Goal: Transaction & Acquisition: Purchase product/service

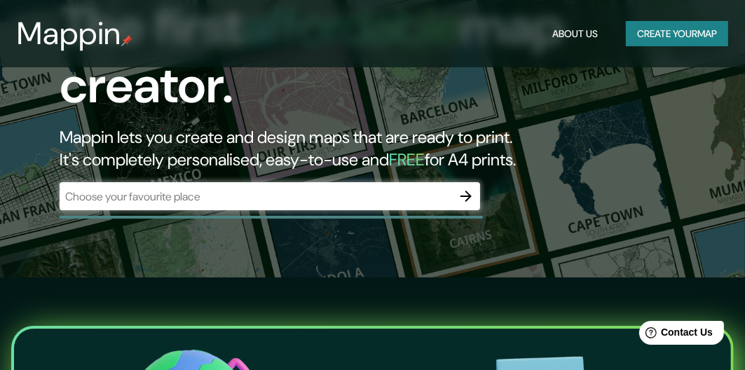
click at [359, 185] on div "​" at bounding box center [270, 196] width 421 height 28
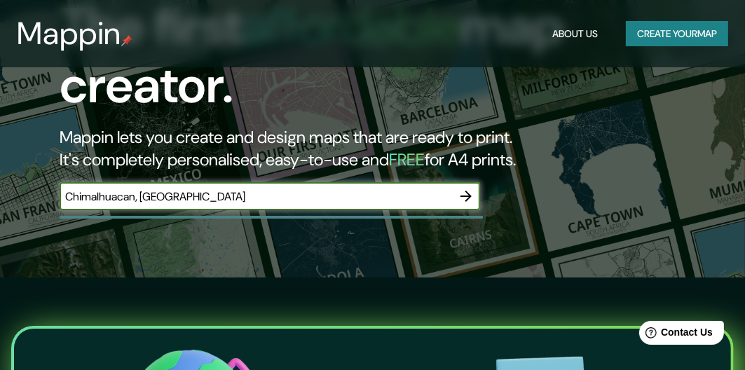
type input "Chimalhuacan, [GEOGRAPHIC_DATA]"
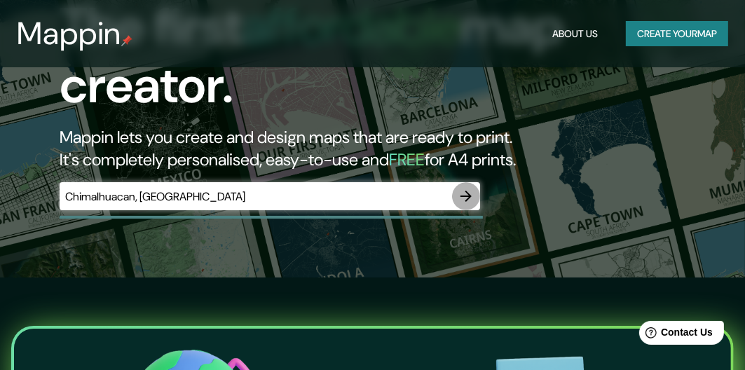
click at [465, 193] on icon "button" at bounding box center [466, 196] width 17 height 17
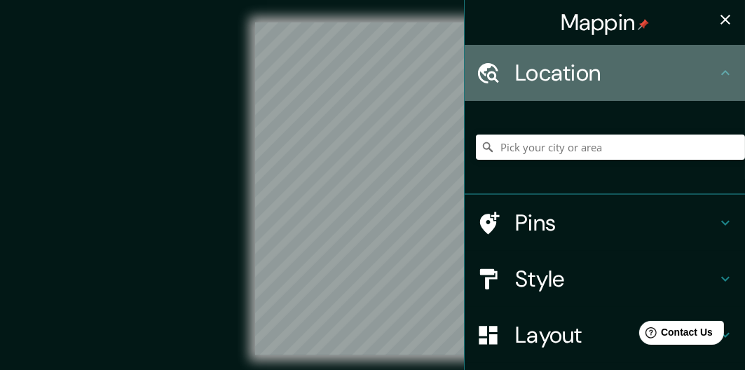
click at [717, 71] on icon at bounding box center [725, 72] width 17 height 17
click at [515, 76] on h4 "Location" at bounding box center [616, 73] width 202 height 28
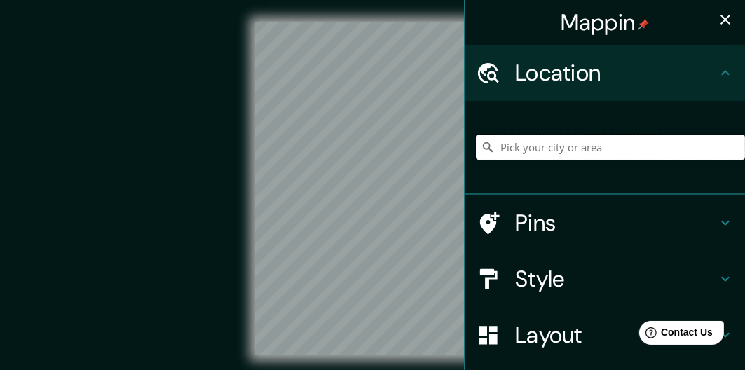
click at [531, 149] on input "Pick your city or area" at bounding box center [610, 147] width 269 height 25
click at [481, 148] on icon at bounding box center [488, 147] width 14 height 14
click at [718, 22] on icon "button" at bounding box center [725, 19] width 17 height 17
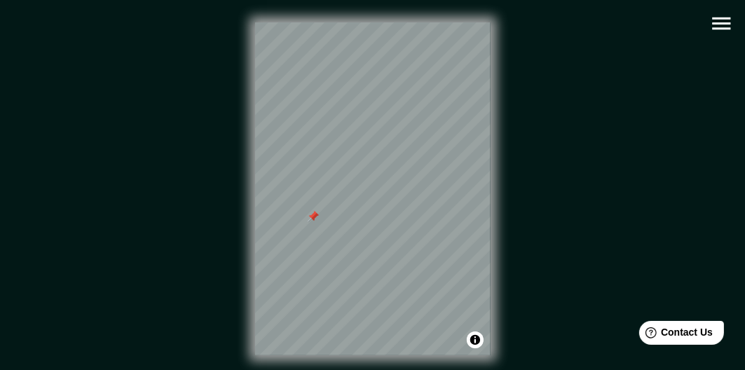
scroll to position [30, 0]
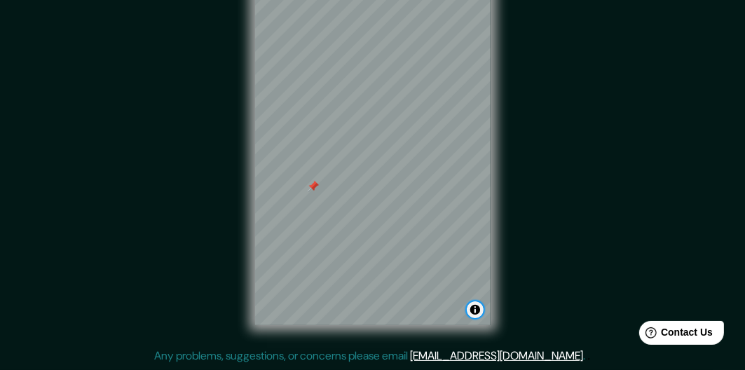
click at [474, 305] on button "Toggle attribution" at bounding box center [475, 309] width 17 height 17
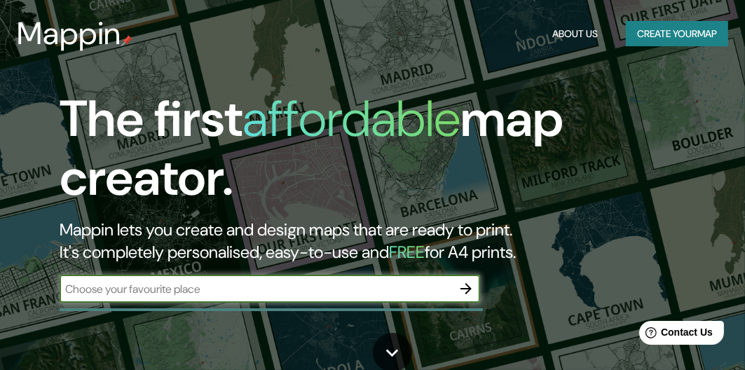
click at [321, 282] on input "text" at bounding box center [256, 289] width 392 height 16
type input "México"
click at [467, 292] on icon "button" at bounding box center [465, 288] width 11 height 11
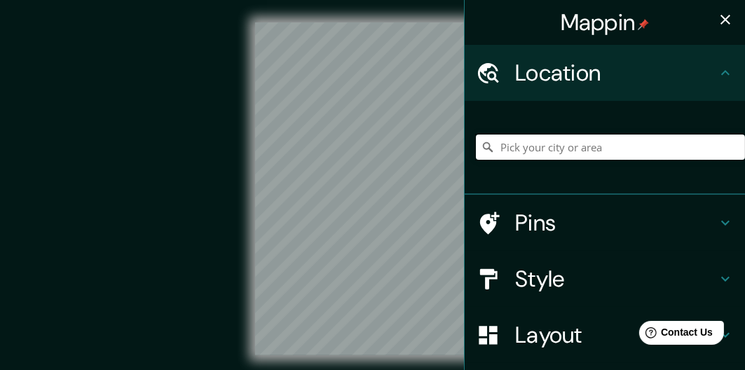
click at [546, 148] on input "Pick your city or area" at bounding box center [610, 147] width 269 height 25
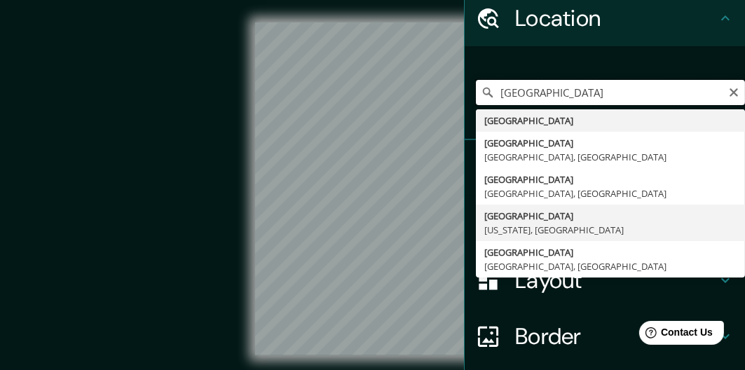
scroll to position [59, 0]
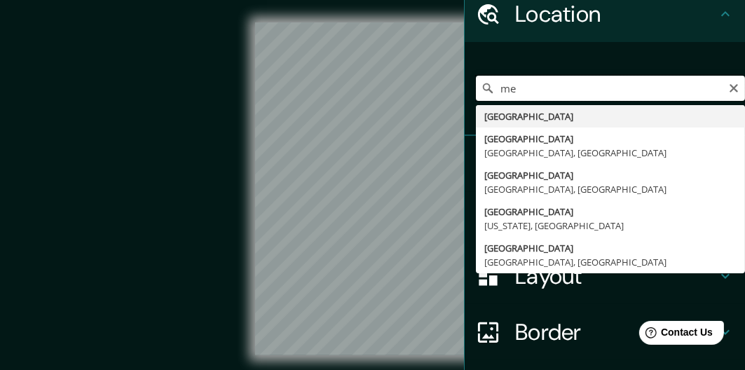
type input "m"
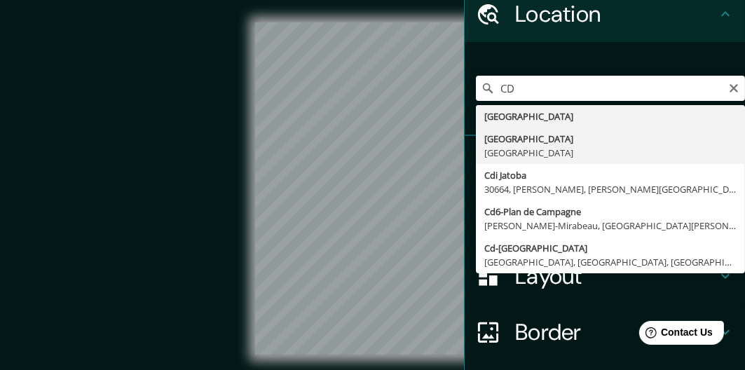
type input "Ciudad de México, México"
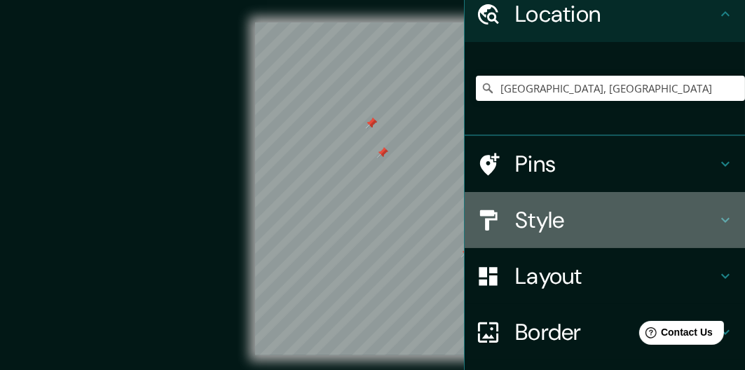
click at [531, 219] on h4 "Style" at bounding box center [616, 220] width 202 height 28
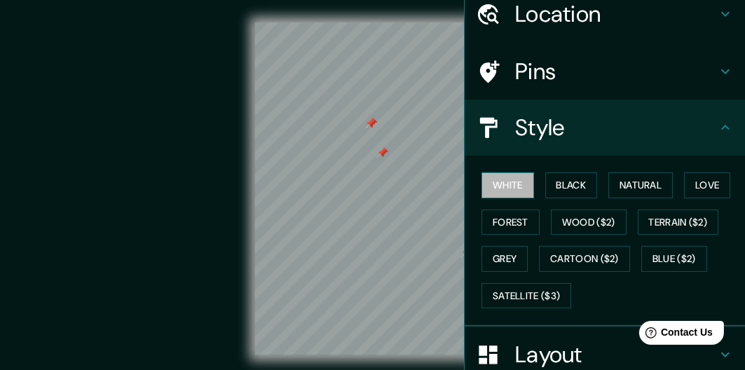
click at [515, 189] on button "White" at bounding box center [508, 185] width 53 height 26
click at [564, 188] on button "Black" at bounding box center [571, 185] width 53 height 26
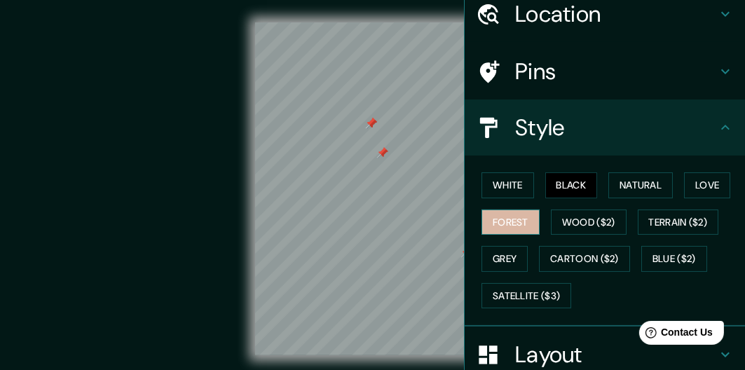
click at [530, 223] on button "Forest" at bounding box center [511, 223] width 58 height 26
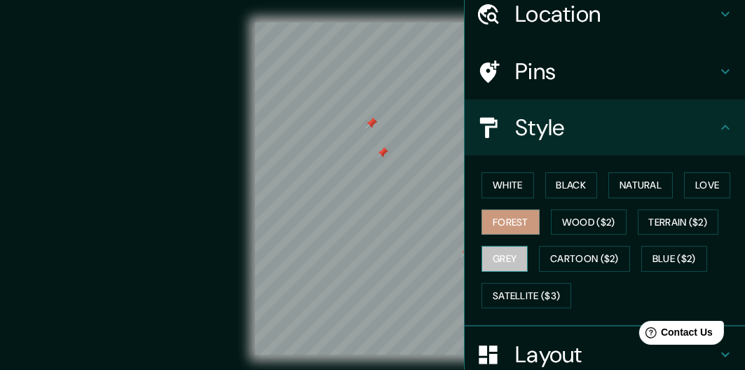
click at [511, 246] on button "Grey" at bounding box center [505, 259] width 46 height 26
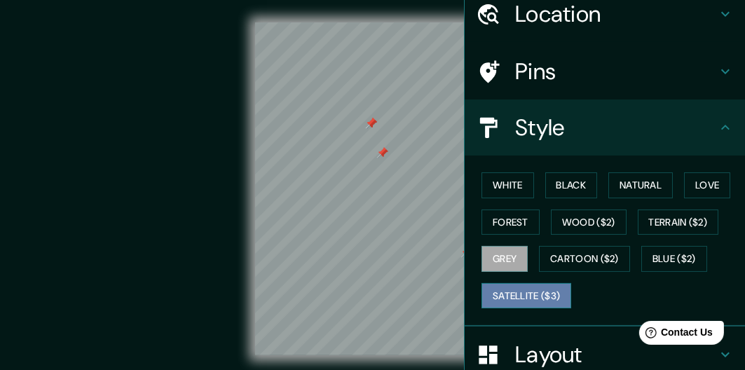
click at [528, 296] on button "Satellite ($3)" at bounding box center [527, 296] width 90 height 26
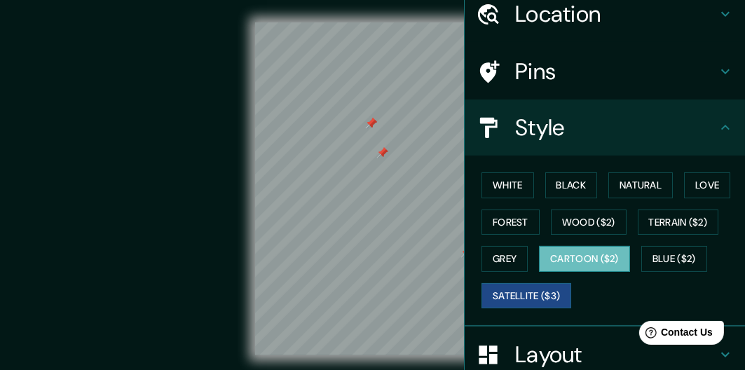
click at [583, 263] on button "Cartoon ($2)" at bounding box center [584, 259] width 91 height 26
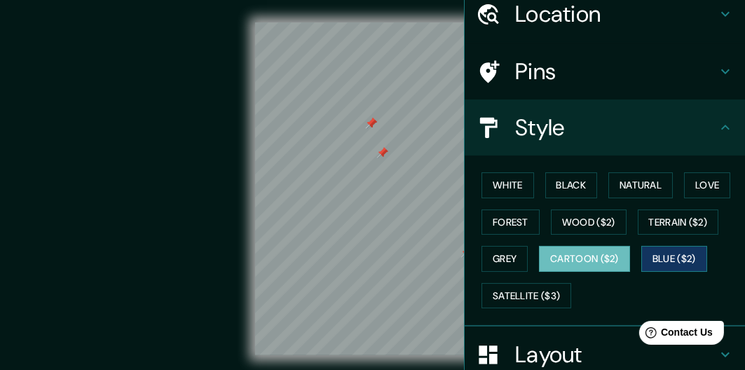
click at [647, 252] on button "Blue ($2)" at bounding box center [674, 259] width 66 height 26
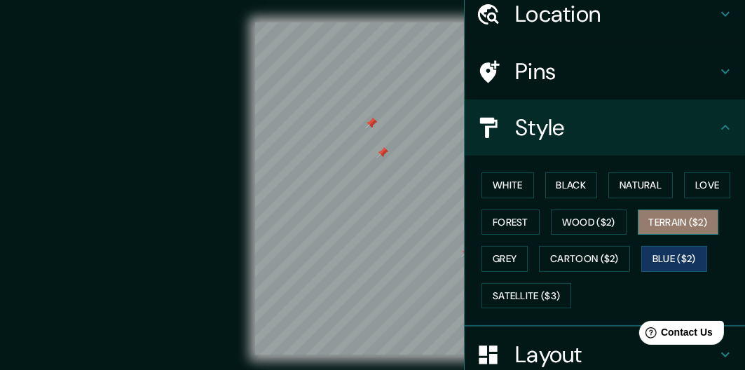
click at [659, 225] on button "Terrain ($2)" at bounding box center [678, 223] width 81 height 26
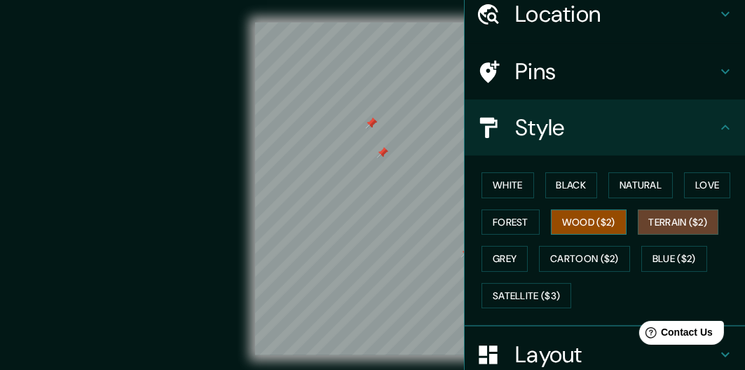
click at [588, 221] on button "Wood ($2)" at bounding box center [589, 223] width 76 height 26
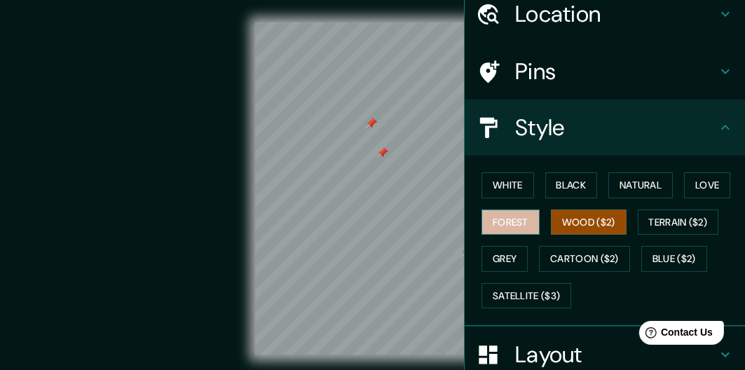
click at [510, 220] on button "Forest" at bounding box center [511, 223] width 58 height 26
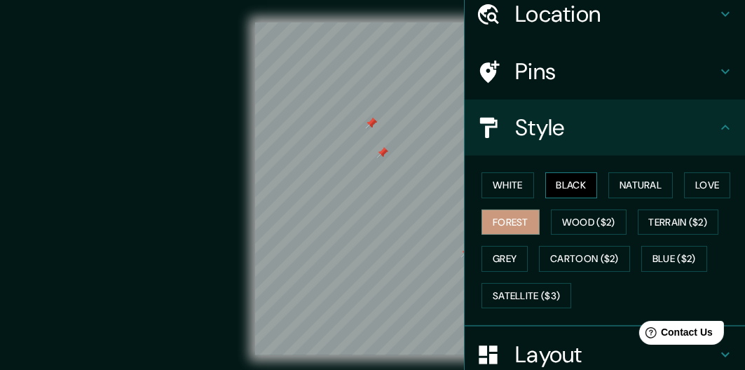
click at [569, 179] on button "Black" at bounding box center [571, 185] width 53 height 26
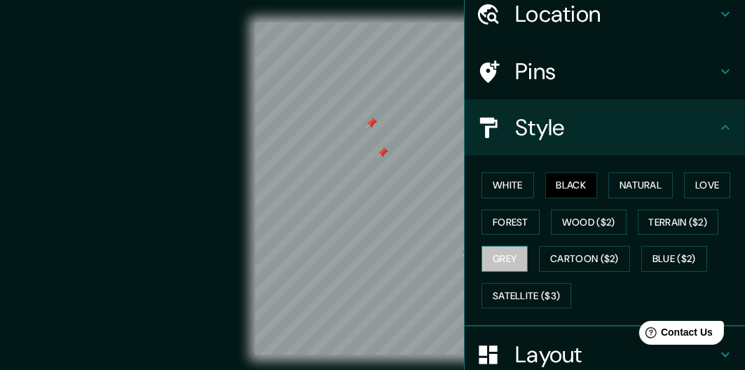
click at [514, 259] on button "Grey" at bounding box center [505, 259] width 46 height 26
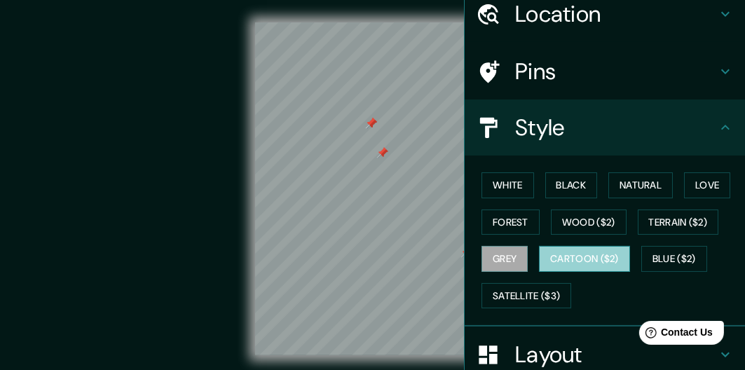
click at [559, 252] on button "Cartoon ($2)" at bounding box center [584, 259] width 91 height 26
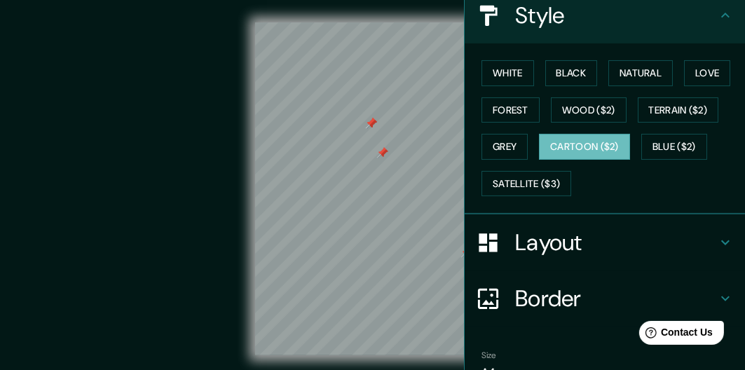
scroll to position [215, 0]
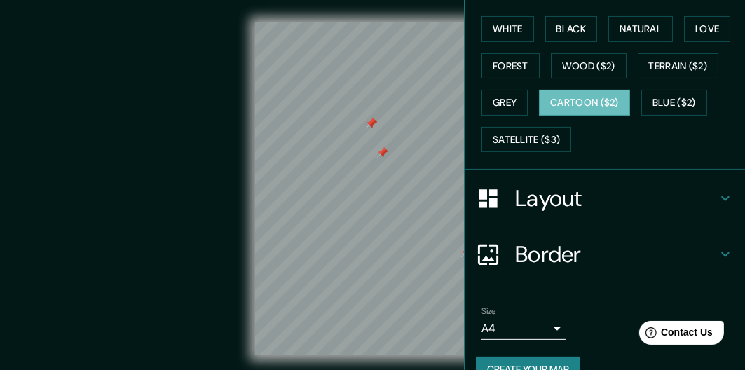
click at [717, 252] on icon at bounding box center [725, 254] width 17 height 17
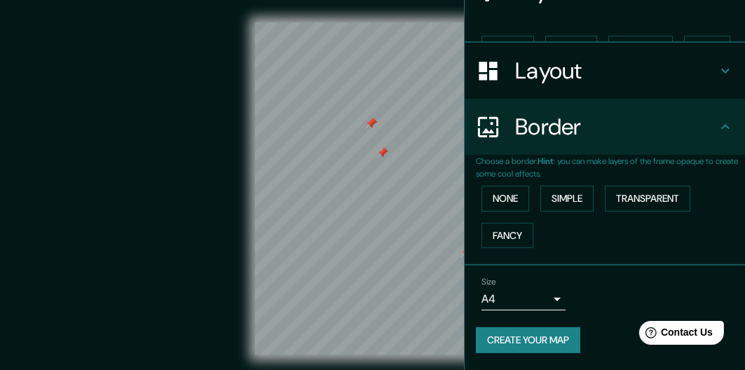
scroll to position [171, 0]
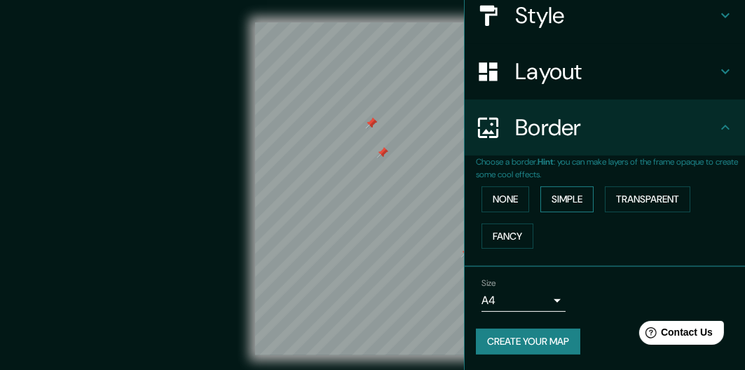
click at [546, 199] on button "Simple" at bounding box center [566, 199] width 53 height 26
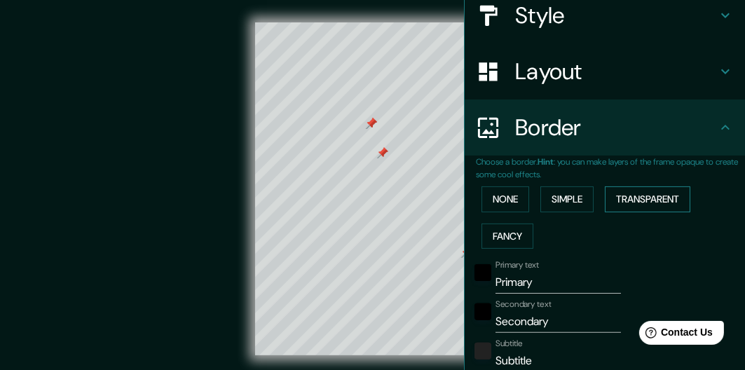
click at [650, 203] on button "Transparent" at bounding box center [648, 199] width 86 height 26
click at [131, 114] on div "© Mapbox © OpenStreetMap Improve this map" at bounding box center [372, 188] width 671 height 333
click at [156, 167] on div "© Mapbox © OpenStreetMap Improve this map" at bounding box center [372, 188] width 671 height 333
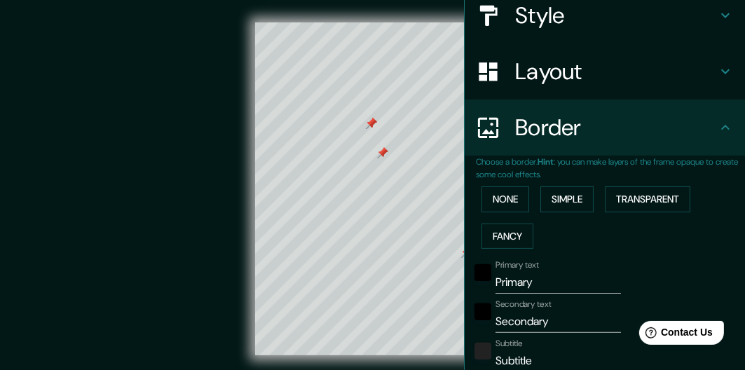
click at [711, 117] on div "Border" at bounding box center [605, 128] width 280 height 56
click at [718, 127] on icon at bounding box center [725, 127] width 17 height 17
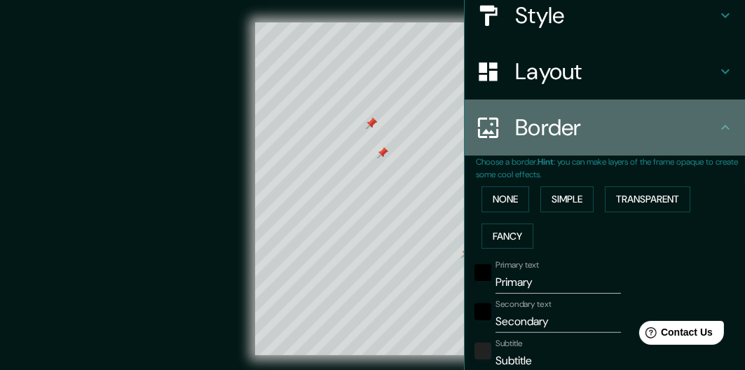
click at [718, 127] on icon at bounding box center [725, 127] width 17 height 17
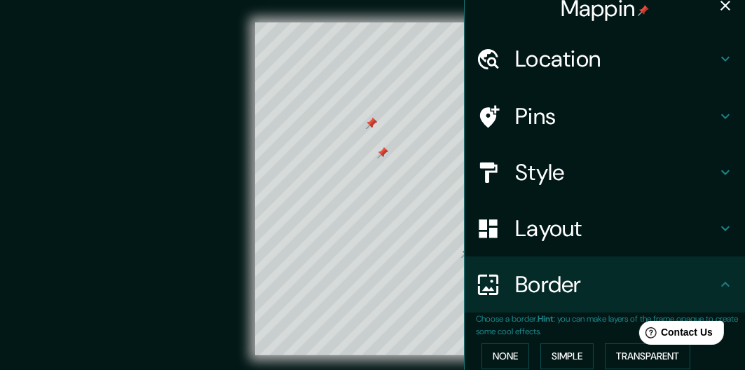
scroll to position [0, 0]
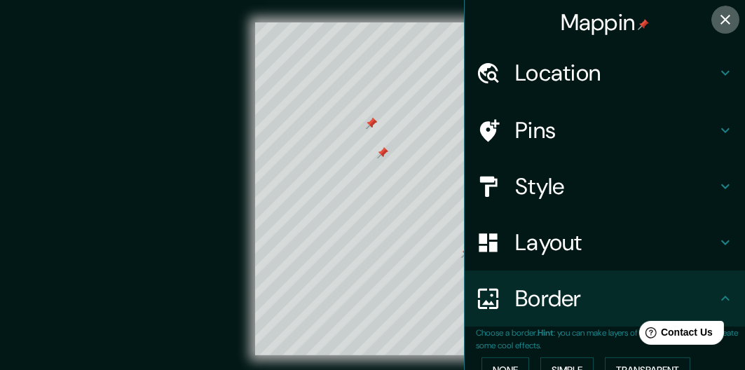
click at [720, 19] on icon "button" at bounding box center [725, 20] width 10 height 10
type input "161"
type input "27"
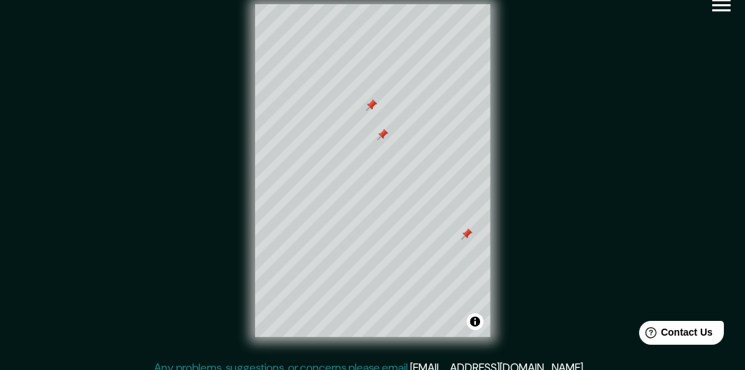
scroll to position [30, 0]
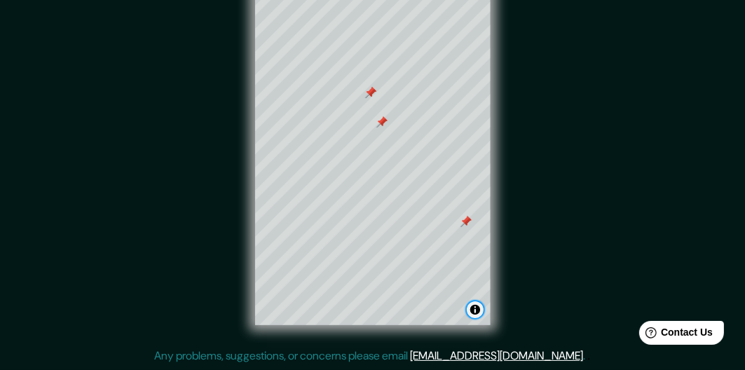
click at [474, 309] on button "Toggle attribution" at bounding box center [475, 309] width 17 height 17
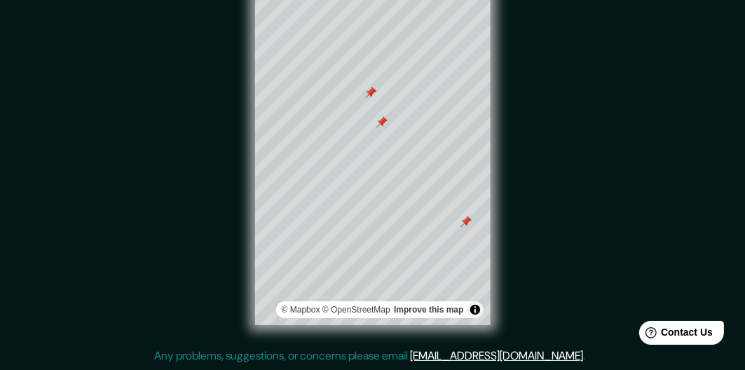
drag, startPoint x: 491, startPoint y: 182, endPoint x: 589, endPoint y: 106, distance: 124.5
click at [589, 106] on div "© Mapbox © OpenStreetMap Improve this map" at bounding box center [372, 158] width 671 height 333
click at [619, 64] on div "© Mapbox © OpenStreetMap Improve this map" at bounding box center [372, 158] width 671 height 333
drag, startPoint x: 619, startPoint y: 64, endPoint x: 650, endPoint y: 137, distance: 78.8
click at [650, 137] on div "© Mapbox © OpenStreetMap Improve this map" at bounding box center [372, 158] width 671 height 333
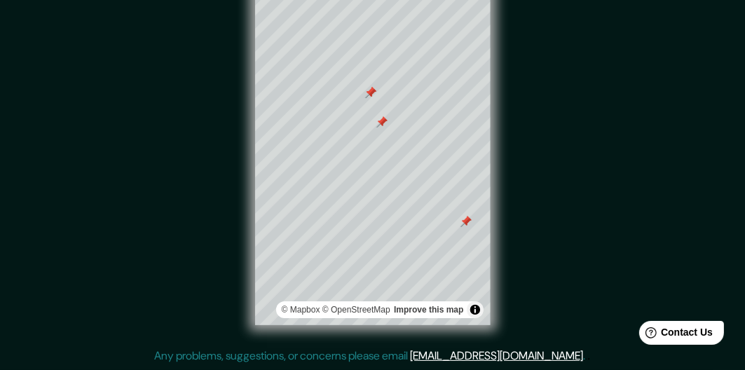
click at [684, 130] on div "© Mapbox © OpenStreetMap Improve this map" at bounding box center [372, 158] width 671 height 333
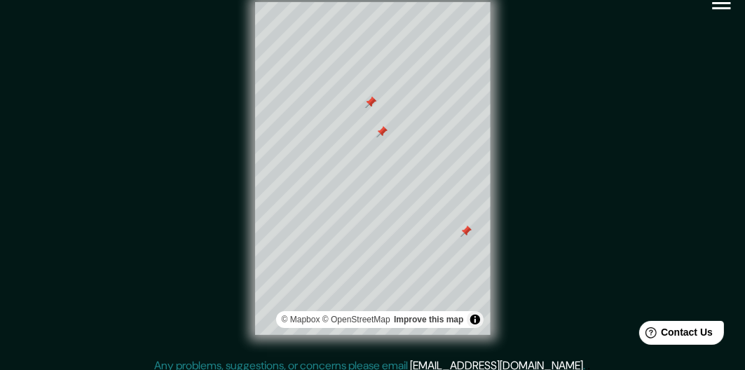
scroll to position [0, 0]
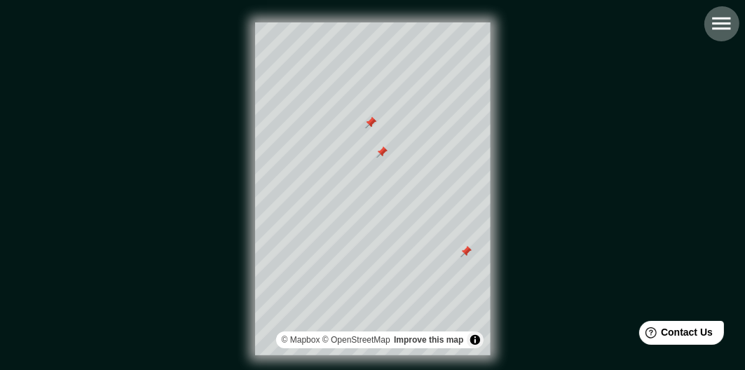
click at [729, 24] on icon "button" at bounding box center [721, 24] width 18 height 13
click at [729, 24] on div "© Mapbox © OpenStreetMap Improve this map" at bounding box center [373, 189] width 716 height 378
type input "161"
type input "27"
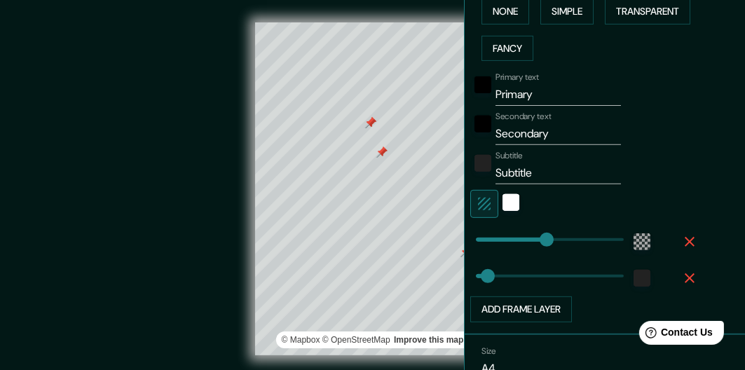
scroll to position [360, 0]
type input "108"
drag, startPoint x: 538, startPoint y: 236, endPoint x: 513, endPoint y: 238, distance: 24.6
type input "27"
type input "155"
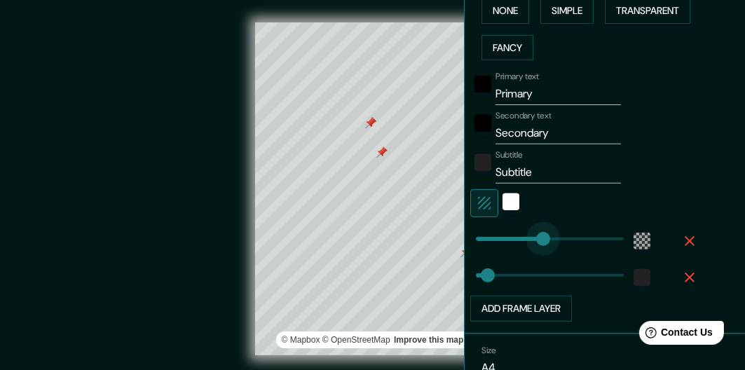
drag, startPoint x: 513, startPoint y: 238, endPoint x: 533, endPoint y: 240, distance: 20.4
type input "27"
type input "195"
drag, startPoint x: 533, startPoint y: 240, endPoint x: 551, endPoint y: 239, distance: 17.6
type input "27"
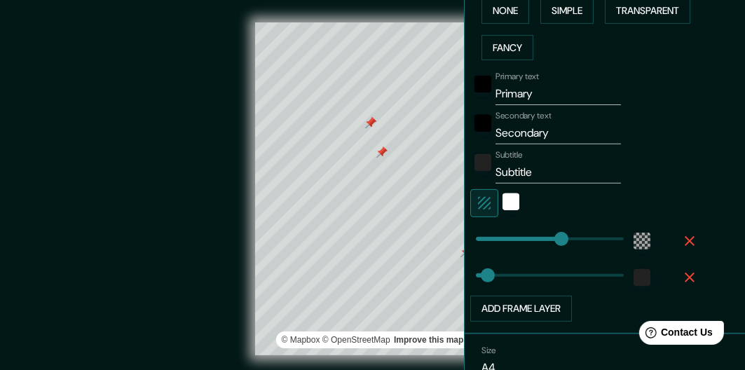
type input "195"
type input "134"
drag, startPoint x: 477, startPoint y: 274, endPoint x: 524, endPoint y: 273, distance: 47.0
type input "195"
type input "104"
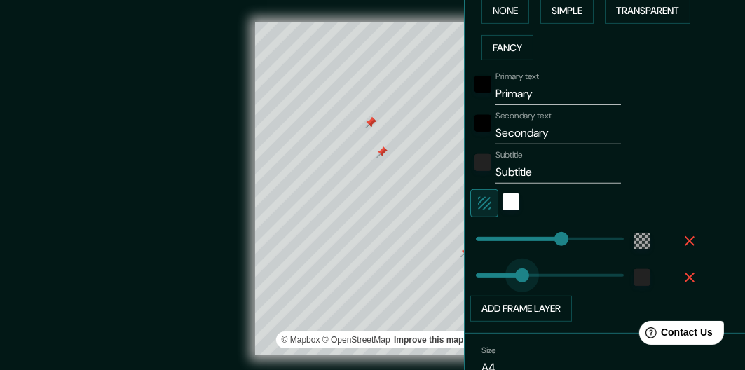
drag, startPoint x: 527, startPoint y: 273, endPoint x: 510, endPoint y: 273, distance: 16.8
type input "195"
type input "64"
drag, startPoint x: 510, startPoint y: 273, endPoint x: 493, endPoint y: 275, distance: 16.9
type input "195"
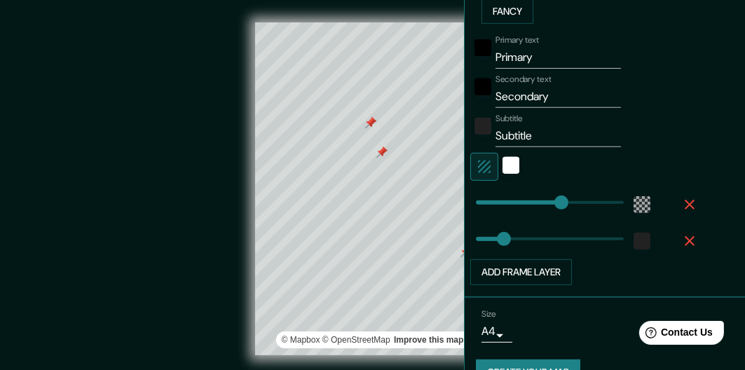
scroll to position [425, 0]
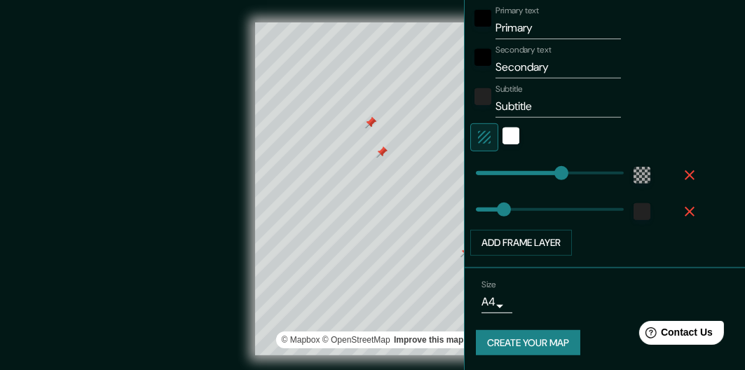
click at [488, 301] on body "Mappin Location Ciudad de México, México Pins Style Layout Border Choose a bord…" at bounding box center [372, 185] width 745 height 370
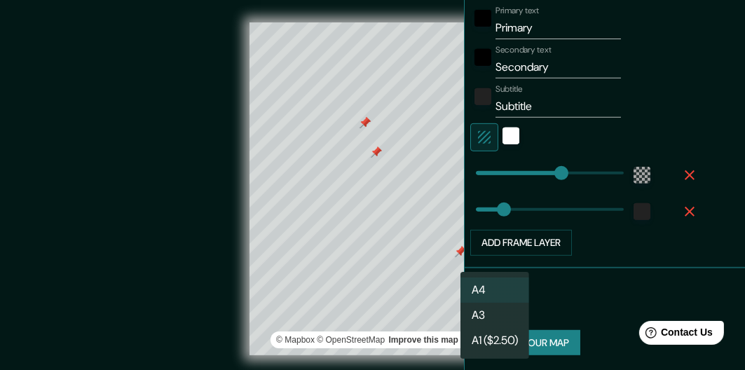
click at [488, 301] on body "Mappin Location Ciudad de México, México Pins Style Layout Border Choose a bord…" at bounding box center [372, 185] width 745 height 370
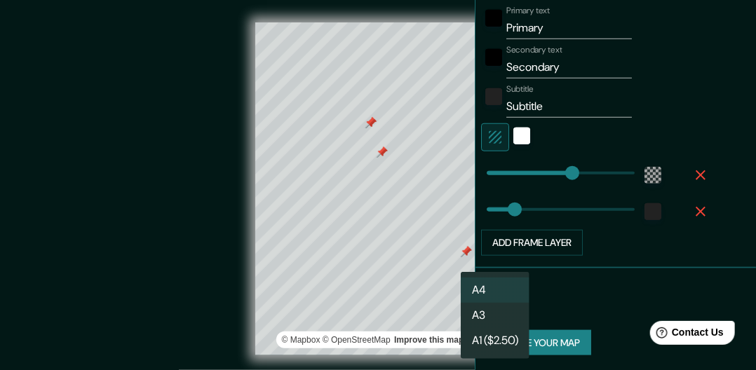
click at [481, 317] on li "A3" at bounding box center [494, 315] width 69 height 25
type input "a4"
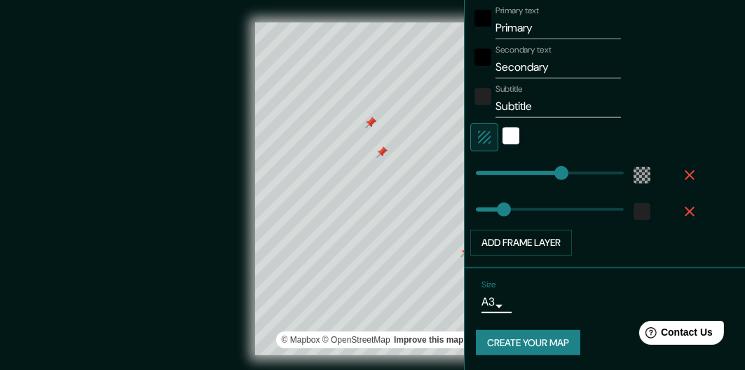
click at [549, 67] on input "Secondary" at bounding box center [558, 67] width 125 height 22
click at [552, 67] on input "Secondary" at bounding box center [558, 67] width 125 height 22
click at [656, 89] on div "Subtitle Subtitle" at bounding box center [585, 101] width 230 height 34
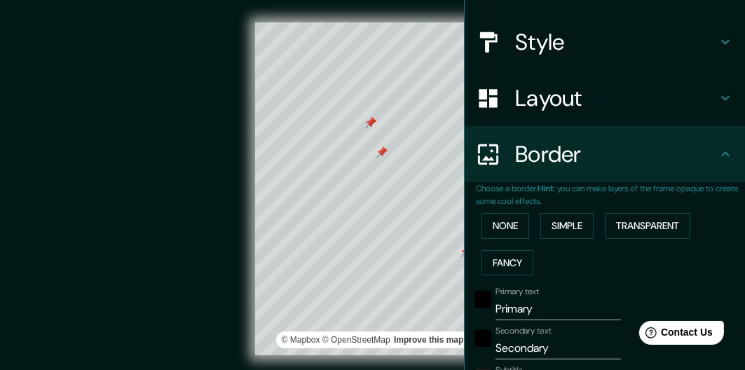
scroll to position [140, 0]
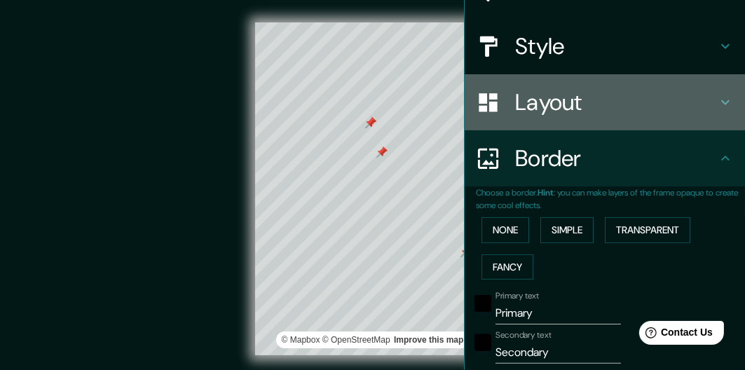
click at [564, 108] on h4 "Layout" at bounding box center [616, 102] width 202 height 28
type input "195"
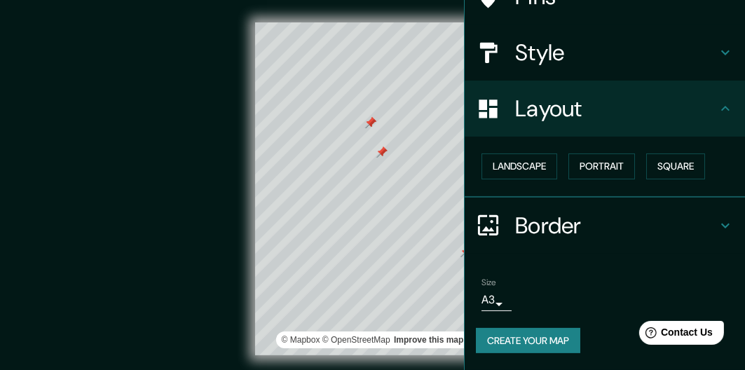
scroll to position [132, 0]
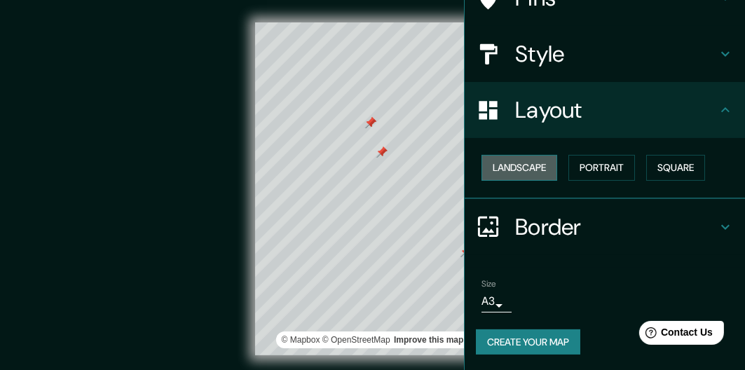
click at [520, 169] on button "Landscape" at bounding box center [520, 168] width 76 height 26
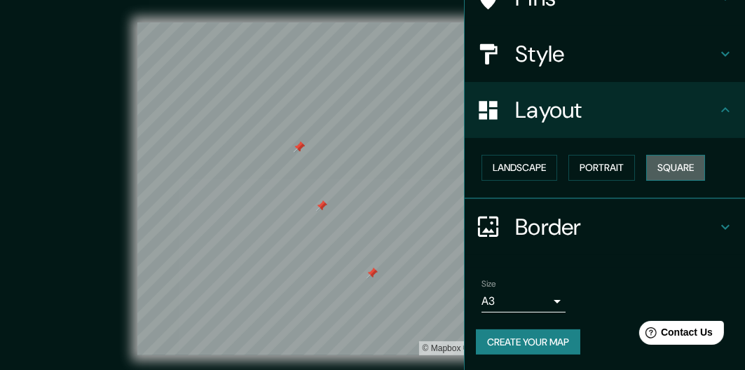
click at [646, 165] on button "Square" at bounding box center [675, 168] width 59 height 26
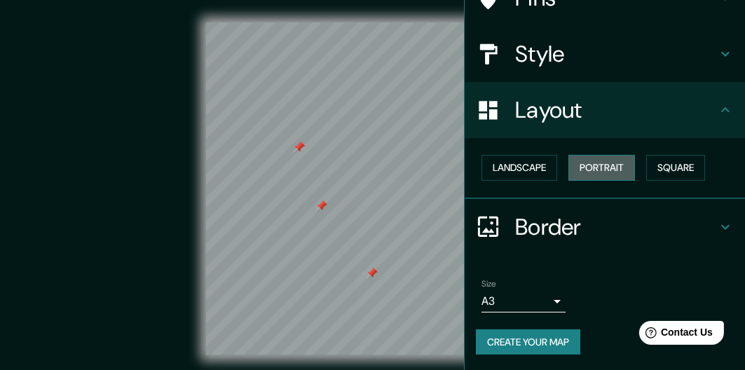
click at [573, 170] on button "Portrait" at bounding box center [601, 168] width 67 height 26
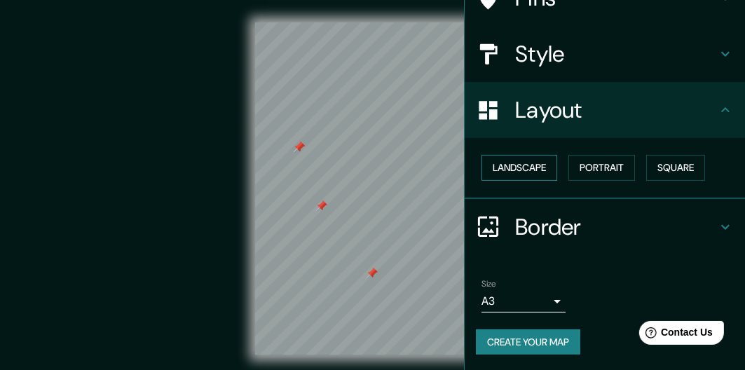
click at [523, 165] on button "Landscape" at bounding box center [520, 168] width 76 height 26
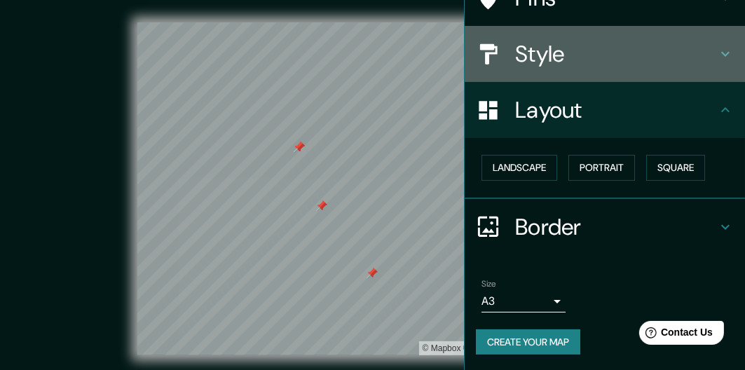
click at [541, 58] on h4 "Style" at bounding box center [616, 54] width 202 height 28
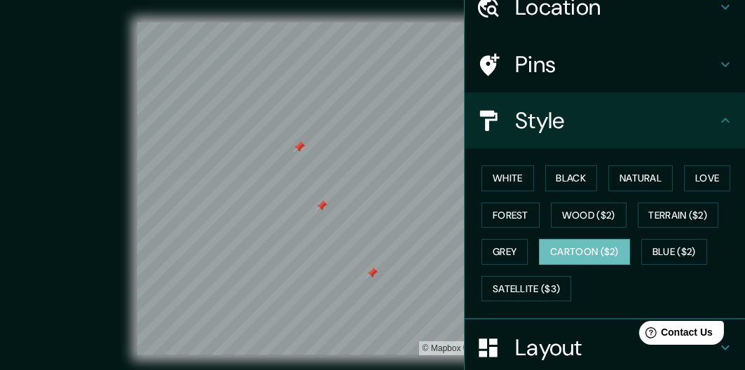
scroll to position [39, 0]
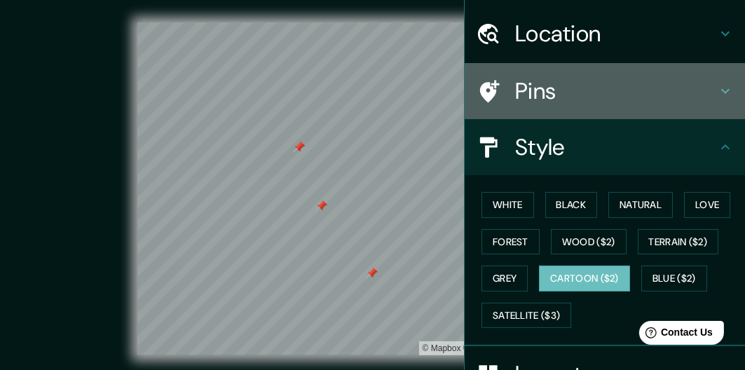
drag, startPoint x: 537, startPoint y: 107, endPoint x: 535, endPoint y: 91, distance: 15.5
click at [535, 91] on div "Pins" at bounding box center [605, 91] width 280 height 56
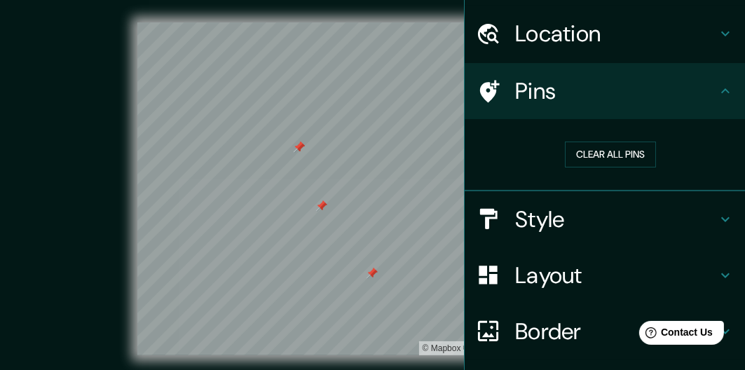
click at [721, 27] on icon at bounding box center [725, 33] width 17 height 17
